Goal: Information Seeking & Learning: Learn about a topic

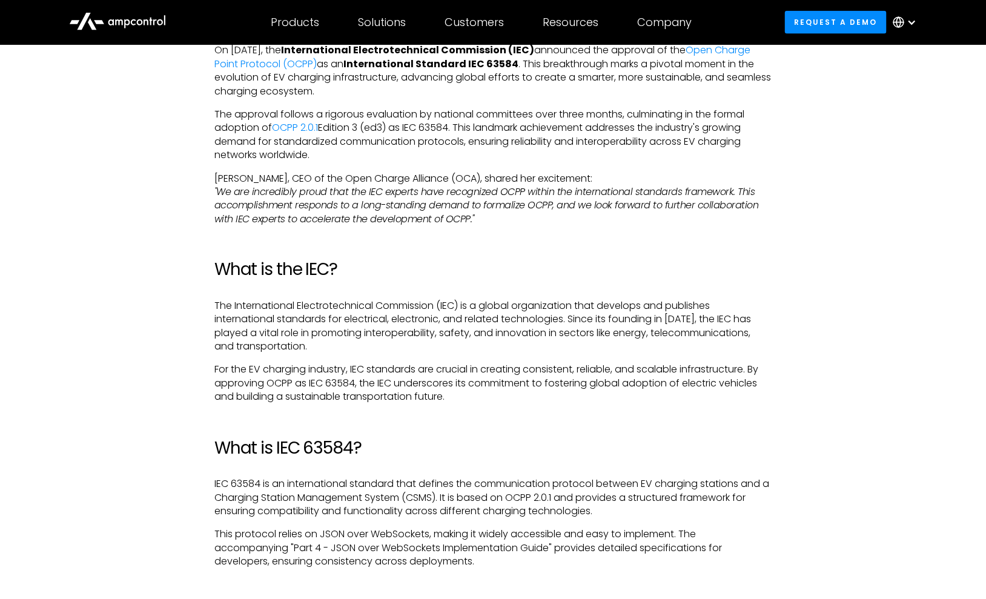
scroll to position [666, 0]
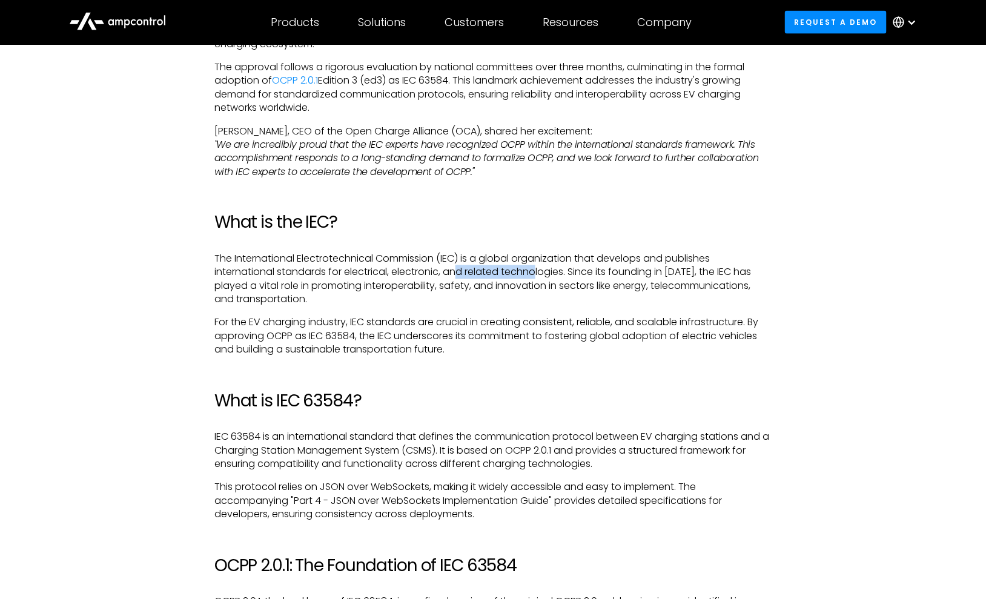
drag, startPoint x: 458, startPoint y: 279, endPoint x: 539, endPoint y: 276, distance: 81.3
click at [539, 276] on p "The International Electrotechnical Commission (IEC) is a global organization th…" at bounding box center [492, 280] width 557 height 55
click at [471, 305] on p "The International Electrotechnical Commission (IEC) is a global organization th…" at bounding box center [492, 280] width 557 height 55
drag, startPoint x: 461, startPoint y: 272, endPoint x: 582, endPoint y: 272, distance: 120.6
click at [582, 272] on p "The International Electrotechnical Commission (IEC) is a global organization th…" at bounding box center [492, 280] width 557 height 55
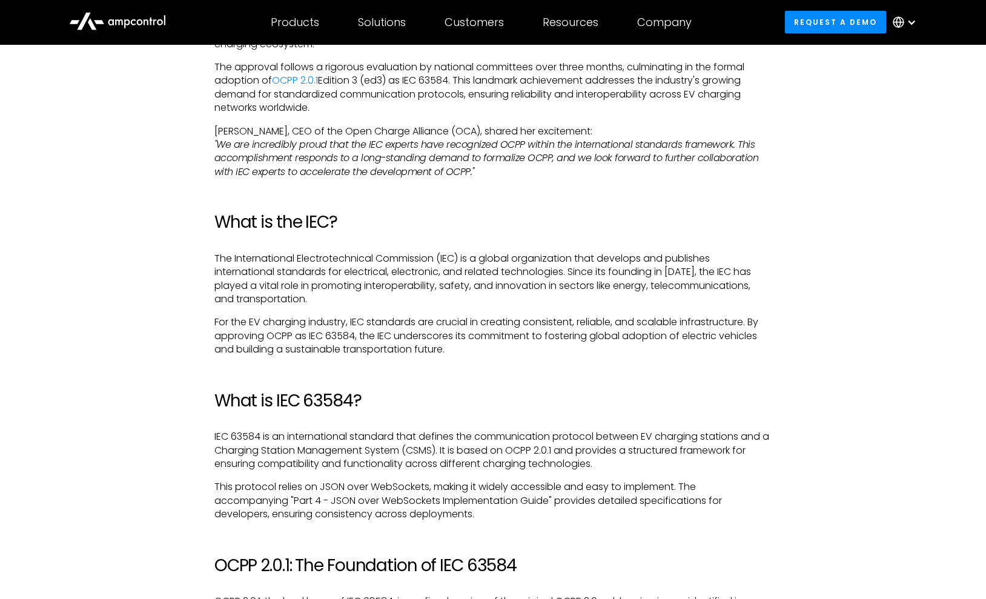
click at [655, 329] on p "For the EV charging industry, IEC standards are crucial in creating consistent,…" at bounding box center [492, 336] width 557 height 41
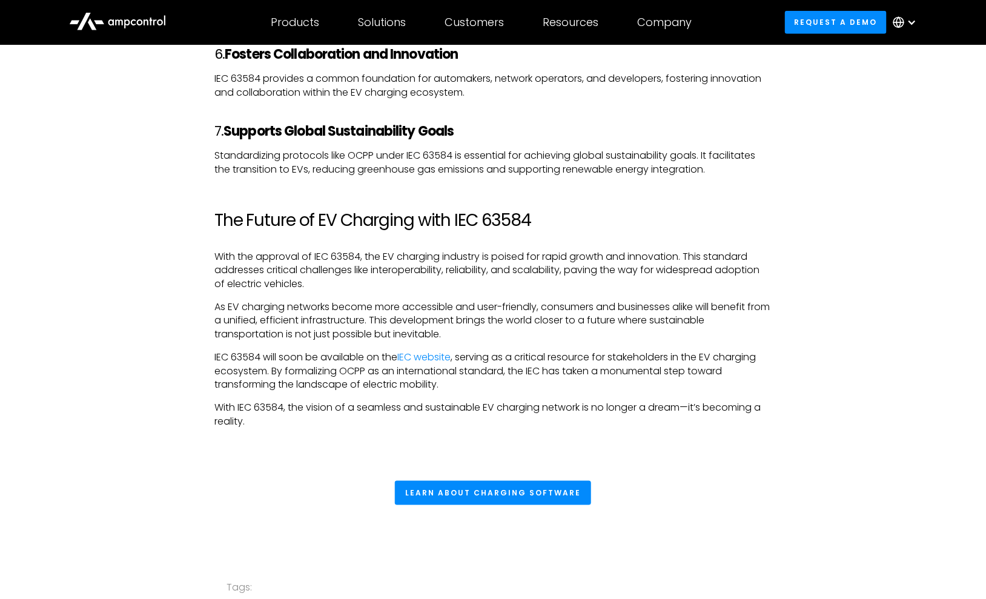
scroll to position [2181, 0]
